Goal: Task Accomplishment & Management: Use online tool/utility

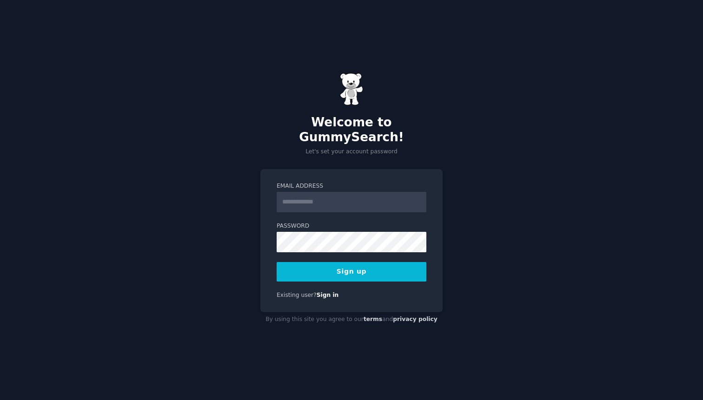
click at [327, 192] on input "Email Address" at bounding box center [352, 202] width 150 height 20
type input "**********"
click at [295, 283] on div "**********" at bounding box center [351, 241] width 182 height 144
click at [331, 292] on link "Sign in" at bounding box center [328, 295] width 22 height 7
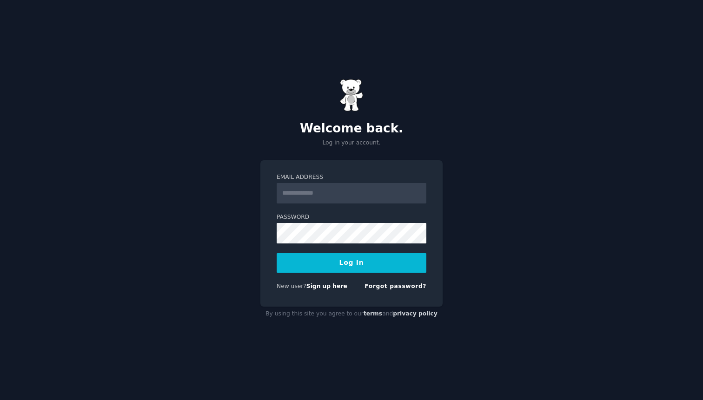
click at [319, 199] on input "Email Address" at bounding box center [352, 193] width 150 height 20
type input "**********"
click at [329, 253] on button "Log In" at bounding box center [352, 263] width 150 height 20
click at [329, 244] on form "**********" at bounding box center [352, 233] width 150 height 121
click at [375, 262] on button "Log In" at bounding box center [352, 263] width 150 height 20
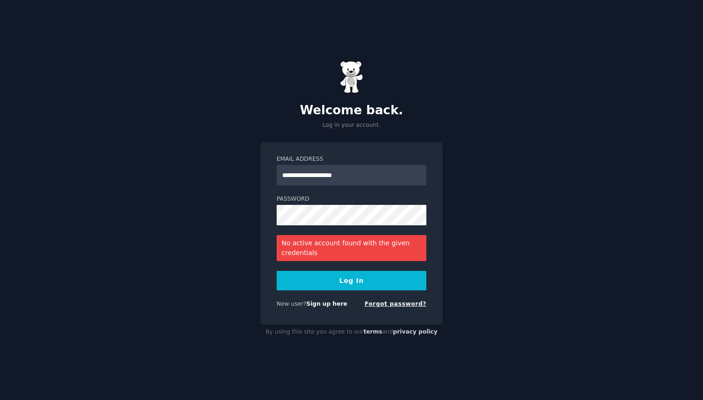
click at [385, 305] on link "Forgot password?" at bounding box center [396, 304] width 62 height 7
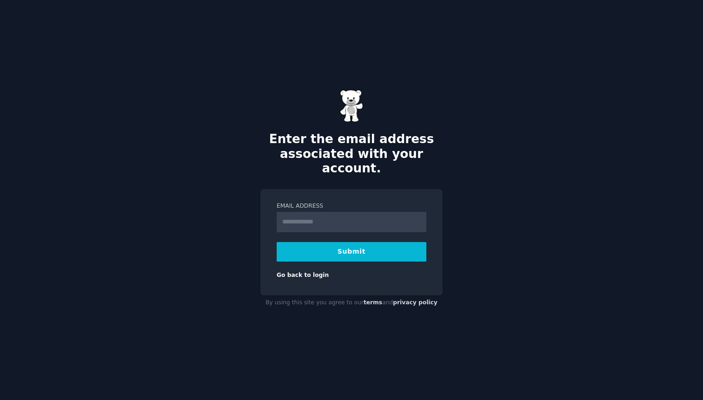
click at [365, 253] on button "Submit" at bounding box center [352, 252] width 150 height 20
click at [346, 219] on input "Email Address" at bounding box center [352, 222] width 150 height 20
type input "**********"
click at [360, 243] on button "Submit" at bounding box center [352, 252] width 150 height 20
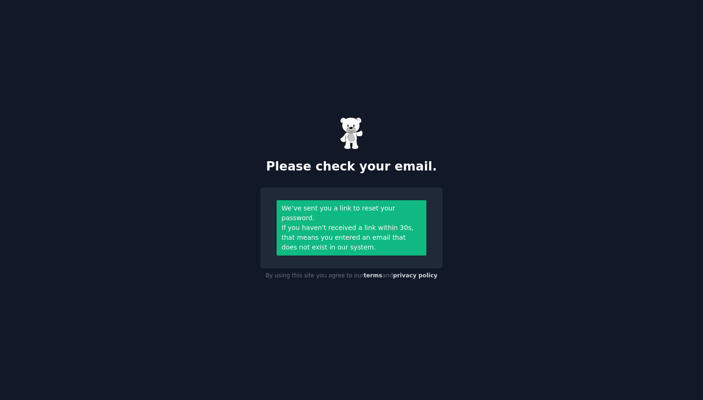
click at [351, 133] on img at bounding box center [351, 133] width 23 height 33
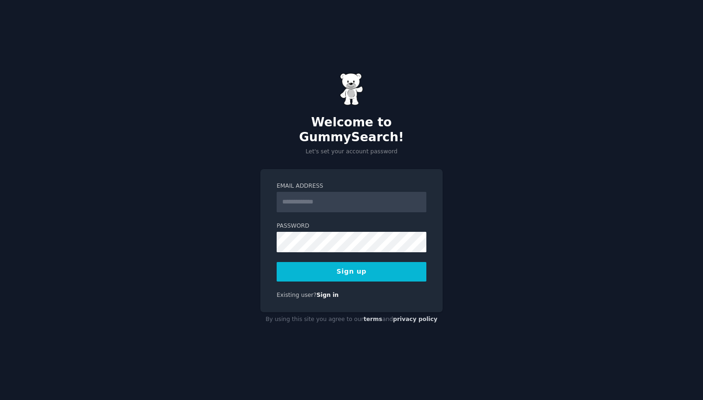
click at [325, 195] on input "Email Address" at bounding box center [352, 202] width 150 height 20
type input "**********"
click at [354, 270] on button "Sign up" at bounding box center [352, 272] width 150 height 20
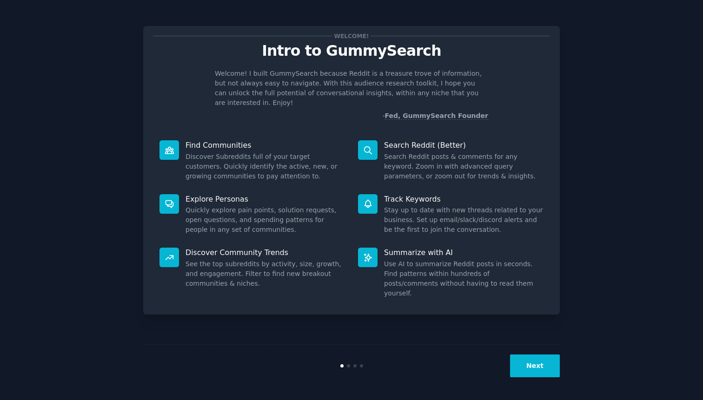
click at [550, 368] on button "Next" at bounding box center [535, 366] width 50 height 23
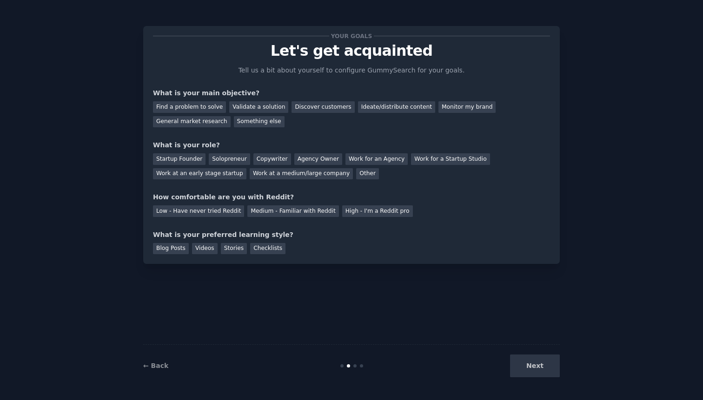
click at [550, 368] on div "Next" at bounding box center [490, 366] width 139 height 23
click at [201, 108] on div "Find a problem to solve" at bounding box center [189, 107] width 73 height 12
click at [260, 106] on div "Validate a solution" at bounding box center [258, 107] width 59 height 12
click at [190, 160] on div "Startup Founder" at bounding box center [179, 159] width 53 height 12
click at [227, 160] on div "Solopreneur" at bounding box center [229, 159] width 41 height 12
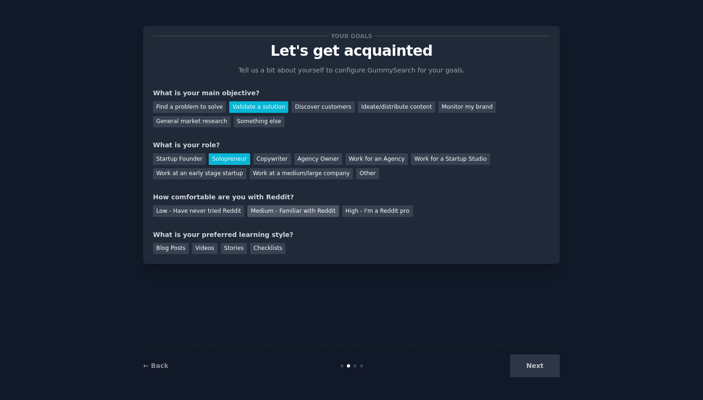
click at [321, 207] on div "Medium - Familiar with Reddit" at bounding box center [292, 212] width 91 height 12
click at [256, 252] on div "Checklists" at bounding box center [267, 249] width 35 height 12
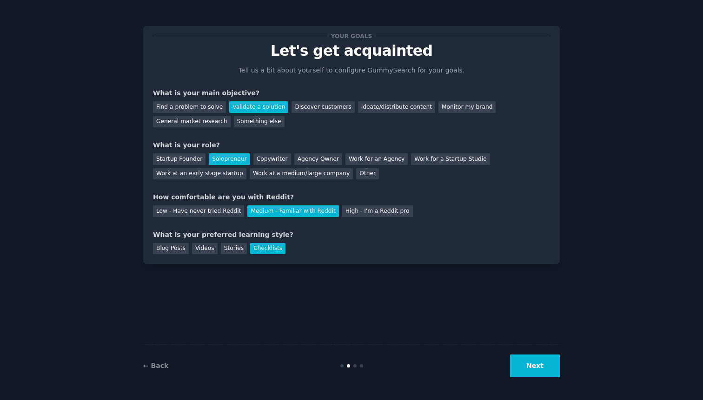
click at [564, 365] on div "Your goals Let's get acquainted Tell us a bit about yourself to configure Gummy…" at bounding box center [351, 200] width 677 height 374
click at [549, 360] on button "Next" at bounding box center [535, 366] width 50 height 23
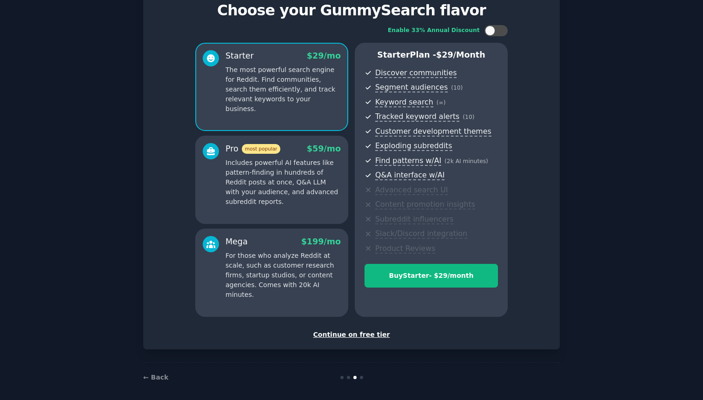
scroll to position [46, 0]
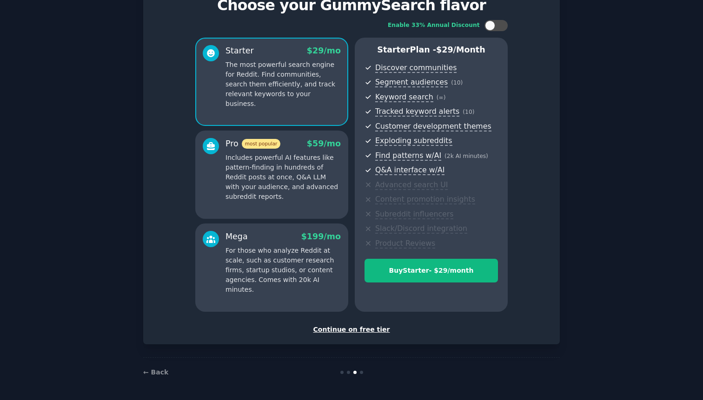
click at [369, 327] on div "Continue on free tier" at bounding box center [351, 330] width 397 height 10
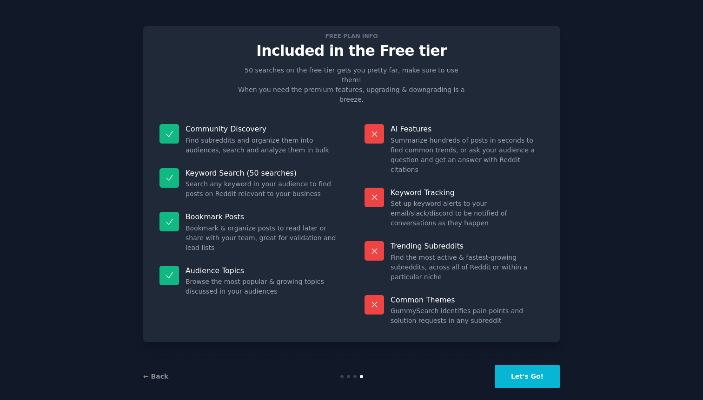
click at [527, 368] on button "Let's Go!" at bounding box center [527, 376] width 65 height 23
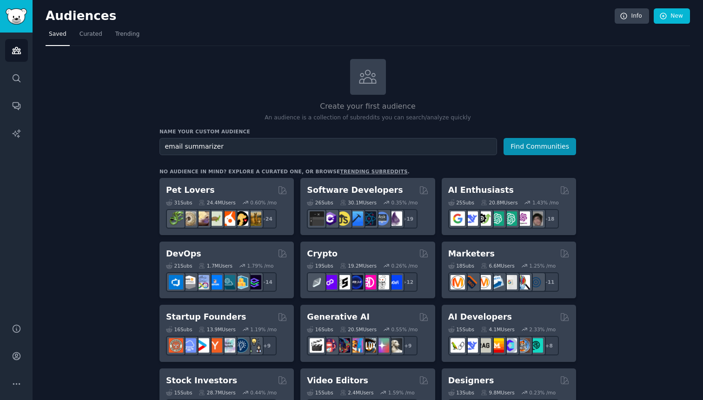
type input "email summarizer"
click at [504, 138] on button "Find Communities" at bounding box center [540, 146] width 73 height 17
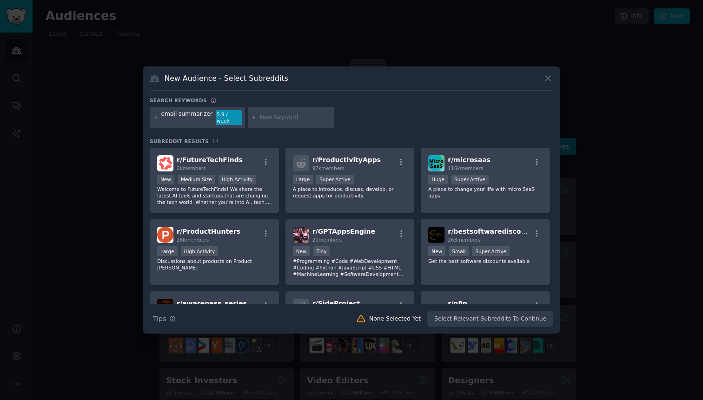
click at [276, 120] on input "text" at bounding box center [295, 117] width 71 height 8
type input "a"
paste input "AI Email Summarizer & Tracker for Gmail"
type input "AI Email Summarizer & Tracker for Gmail"
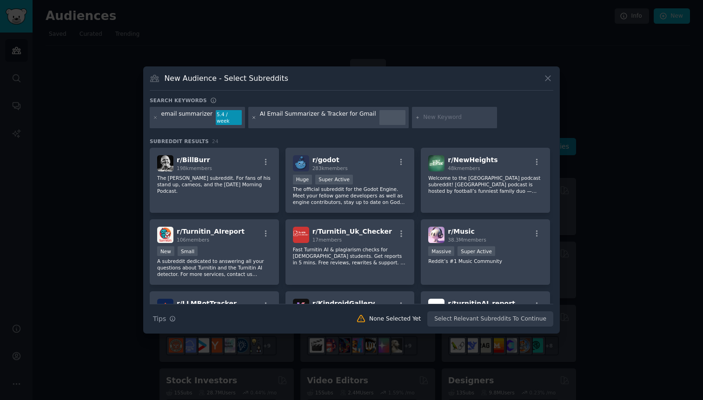
click at [252, 117] on icon at bounding box center [254, 117] width 5 height 5
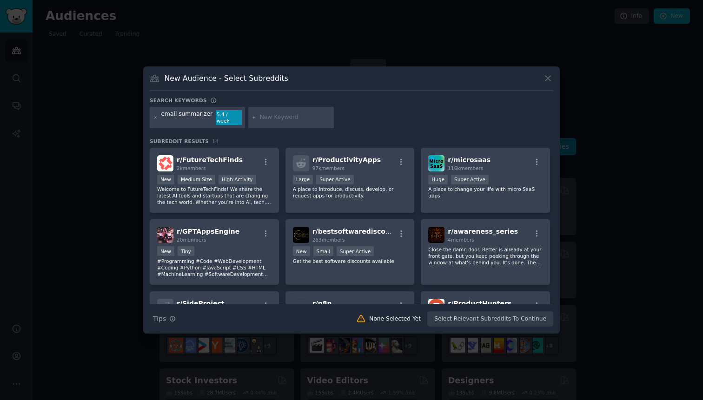
click at [269, 120] on input "text" at bounding box center [295, 117] width 71 height 8
type input "email productivity"
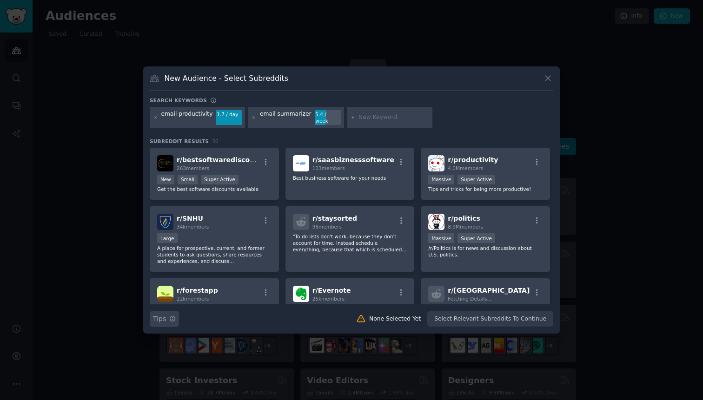
click at [172, 316] on icon "button" at bounding box center [172, 319] width 7 height 7
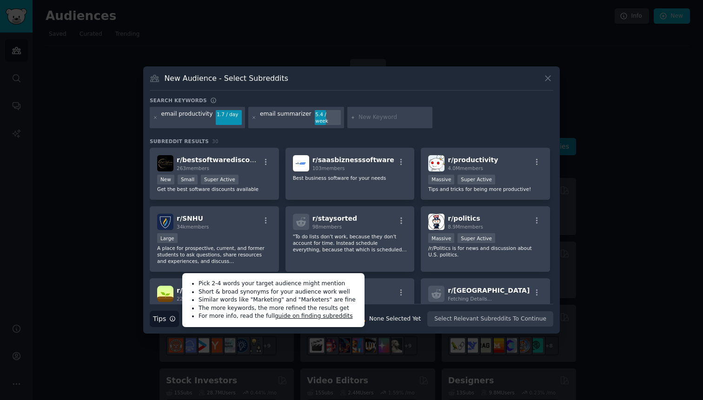
click at [385, 119] on input "text" at bounding box center [393, 117] width 71 height 8
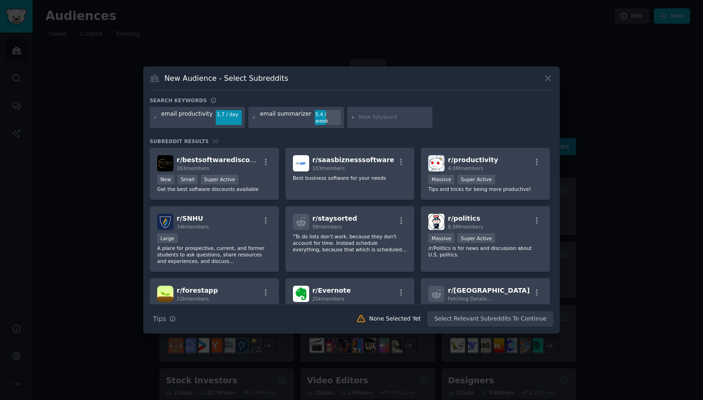
click at [389, 119] on input "text" at bounding box center [393, 117] width 71 height 8
type input "bulk email management"
click at [351, 116] on icon at bounding box center [353, 117] width 5 height 5
click at [391, 119] on input "text" at bounding box center [393, 117] width 71 height 8
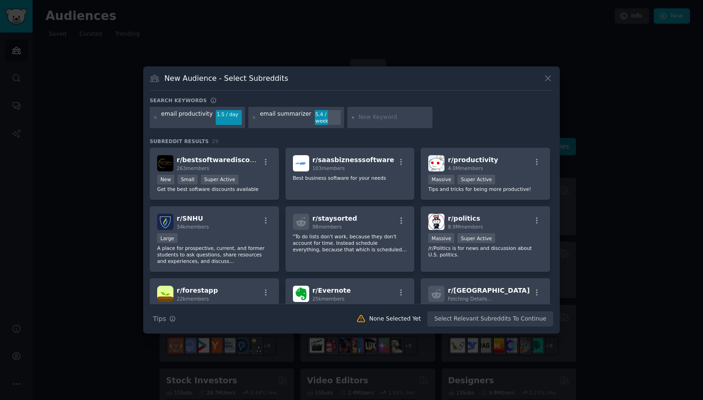
click at [376, 114] on input "text" at bounding box center [393, 117] width 71 height 8
type input "email tracking"
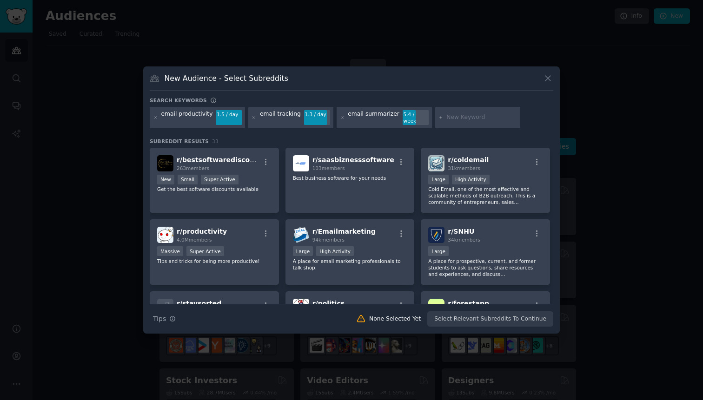
click at [472, 120] on input "text" at bounding box center [481, 117] width 71 height 8
type input "quick email reply"
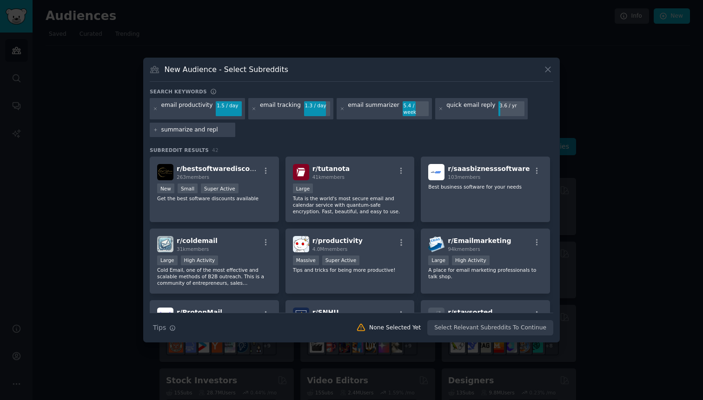
type input "summarize and reply"
click at [438, 106] on icon at bounding box center [440, 108] width 5 height 5
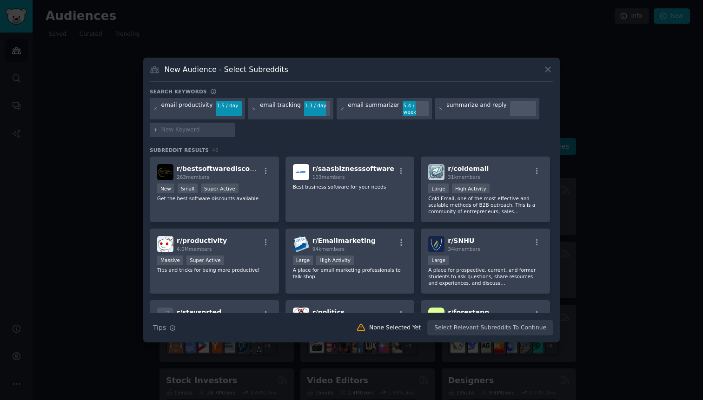
click at [510, 103] on div at bounding box center [523, 102] width 26 height 2
click at [475, 107] on div "summarize and reply" at bounding box center [476, 108] width 60 height 15
click at [486, 110] on div "summarize and reply" at bounding box center [476, 108] width 60 height 15
click at [348, 107] on div "email summarizer" at bounding box center [374, 108] width 52 height 15
click at [217, 127] on input "text" at bounding box center [196, 130] width 71 height 8
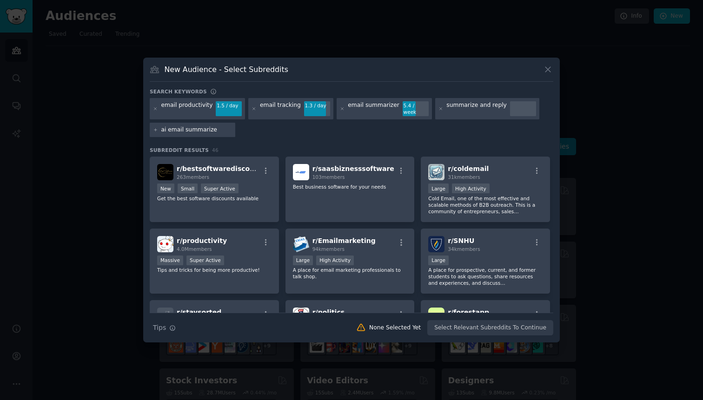
type input "ai email summarizer"
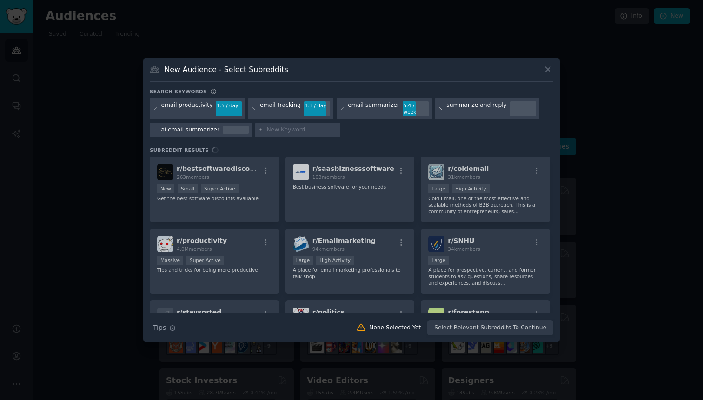
click at [439, 107] on icon at bounding box center [440, 108] width 2 height 2
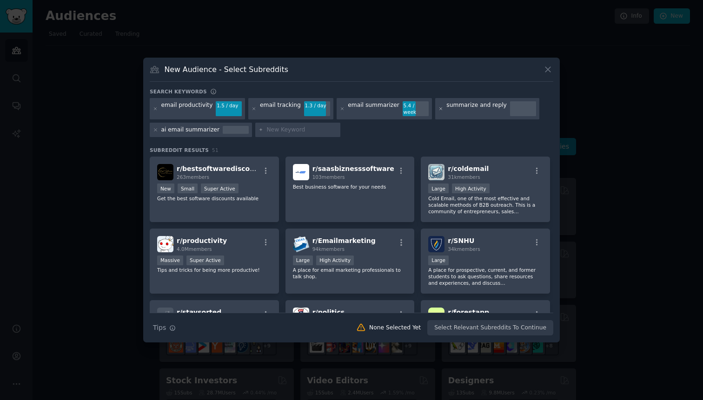
click at [438, 108] on icon at bounding box center [440, 108] width 5 height 5
click at [439, 109] on icon at bounding box center [440, 108] width 2 height 2
